Goal: Information Seeking & Learning: Learn about a topic

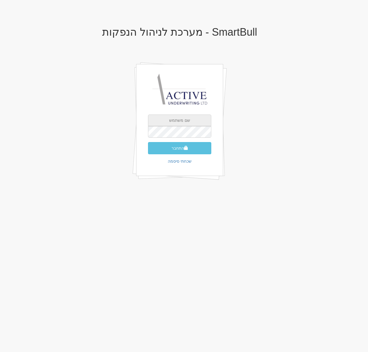
click at [181, 120] on input "text" at bounding box center [179, 121] width 63 height 12
type input "[EMAIL_ADDRESS][DOMAIN_NAME]"
click at [148, 142] on button "התחבר" at bounding box center [179, 148] width 63 height 12
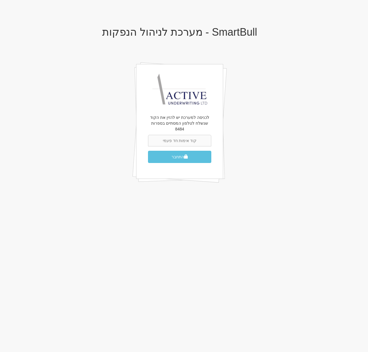
click at [176, 135] on input "text" at bounding box center [179, 141] width 63 height 12
click at [179, 136] on input "76456" at bounding box center [179, 141] width 63 height 12
click at [181, 136] on input "76456" at bounding box center [179, 141] width 63 height 12
type input "764456"
click at [184, 151] on button "התחבר" at bounding box center [179, 157] width 63 height 12
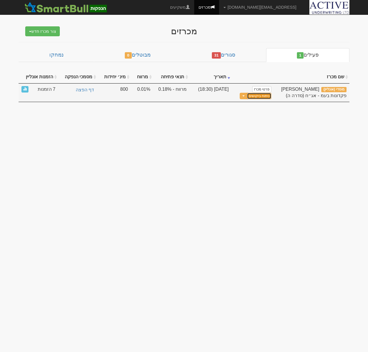
click at [253, 97] on link "ניתוח ביקושים" at bounding box center [259, 96] width 24 height 7
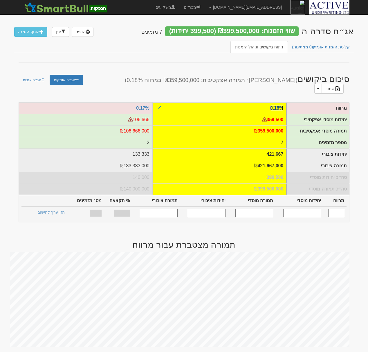
click at [278, 106] on link "0.18%" at bounding box center [276, 108] width 13 height 5
click at [279, 106] on link "0.18%" at bounding box center [276, 108] width 13 height 5
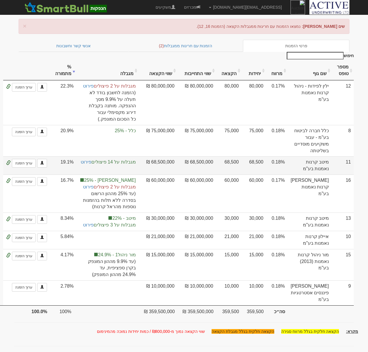
scroll to position [21, 0]
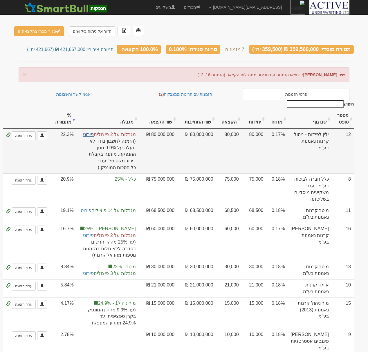
click at [94, 132] on link "פירוט" at bounding box center [88, 134] width 11 height 5
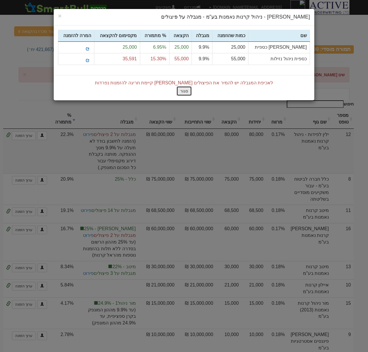
click at [182, 90] on button "סגור" at bounding box center [183, 91] width 15 height 10
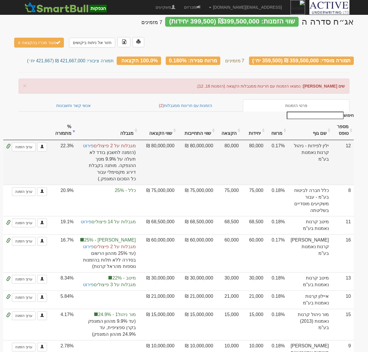
scroll to position [2, 0]
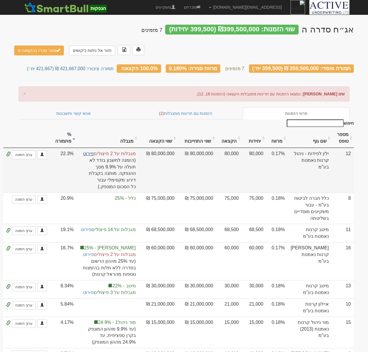
click at [94, 151] on link "פירוט" at bounding box center [88, 153] width 11 height 5
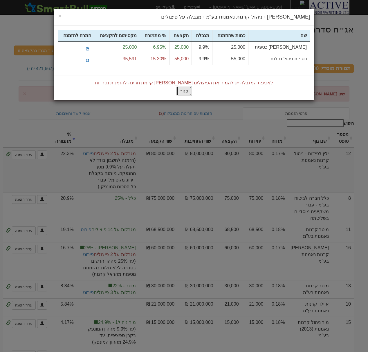
click at [178, 89] on button "סגור" at bounding box center [183, 91] width 15 height 10
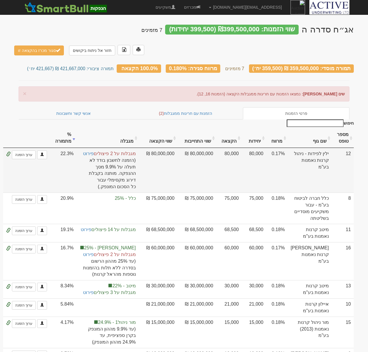
drag, startPoint x: 113, startPoint y: 133, endPoint x: 109, endPoint y: 143, distance: 11.1
click at [111, 151] on div "מגבלות על 2 פיצולים פירוט × Close ילין לפידות - ניהול קרנות נאמנות בע"מ - מגבלה…" at bounding box center [108, 171] width 56 height 40
